Goal: Transaction & Acquisition: Subscribe to service/newsletter

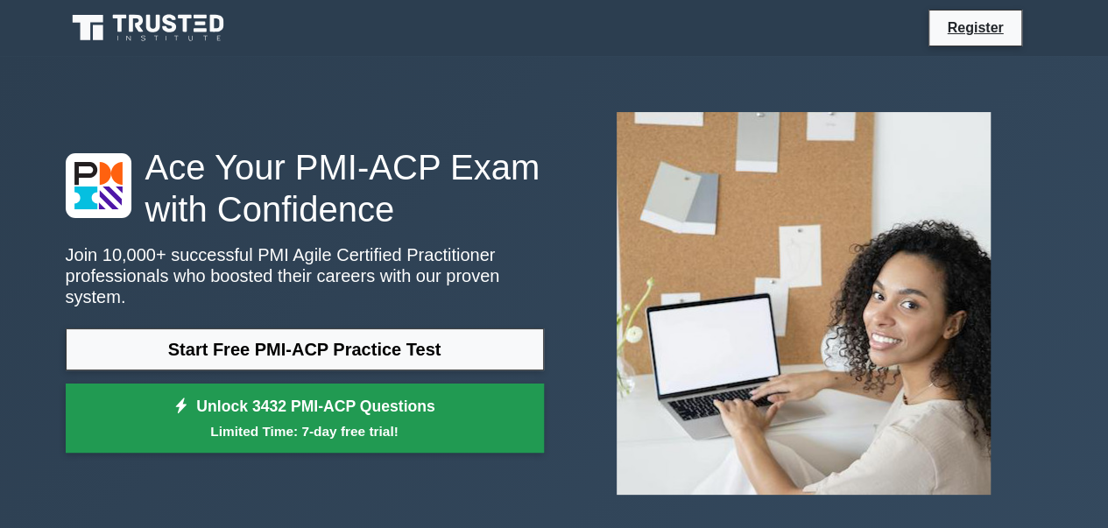
click at [487, 398] on link "Unlock 3432 PMI-ACP Questions Limited Time: 7-day free trial!" at bounding box center [305, 419] width 478 height 70
